Goal: Transaction & Acquisition: Purchase product/service

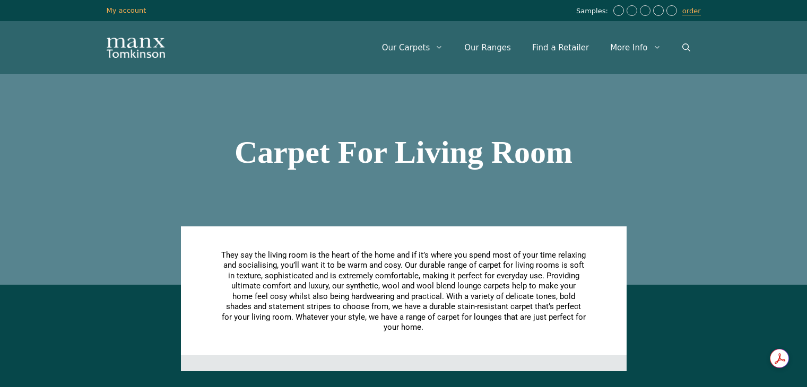
scroll to position [1327, 0]
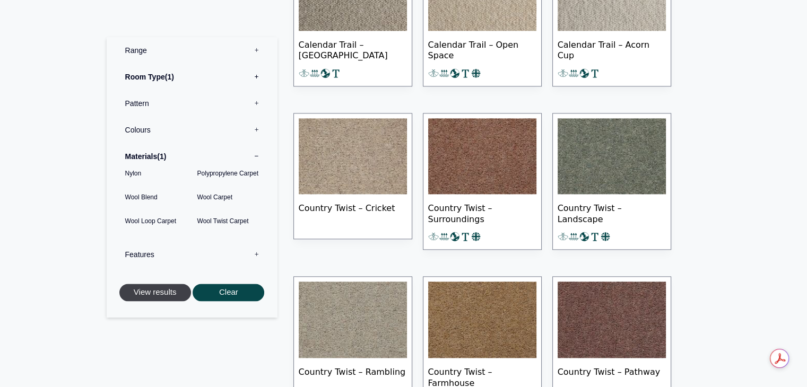
click at [160, 287] on button "View results" at bounding box center [155, 293] width 72 height 18
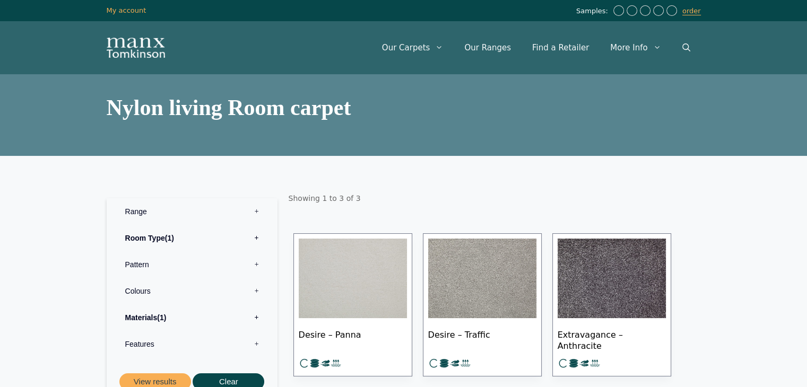
scroll to position [106, 0]
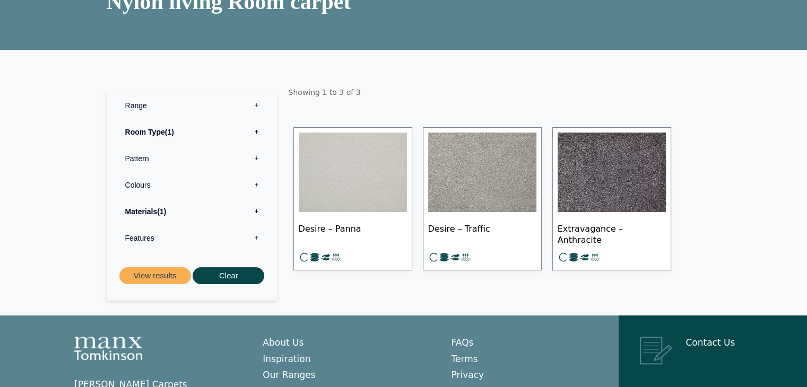
click at [600, 225] on span "Extravagance – Anthracite" at bounding box center [612, 233] width 108 height 37
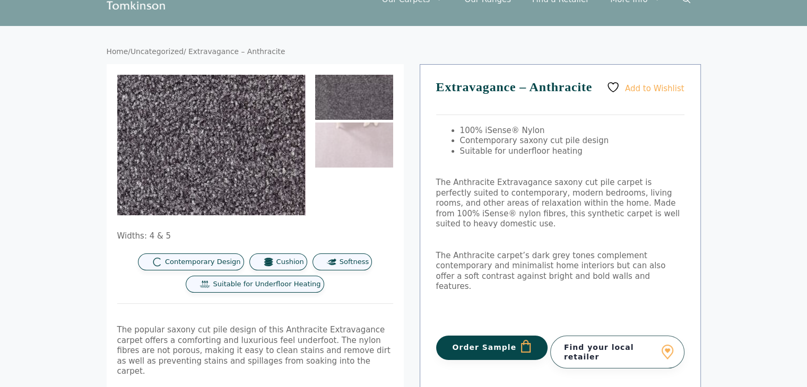
scroll to position [106, 0]
